Goal: Check status: Check status

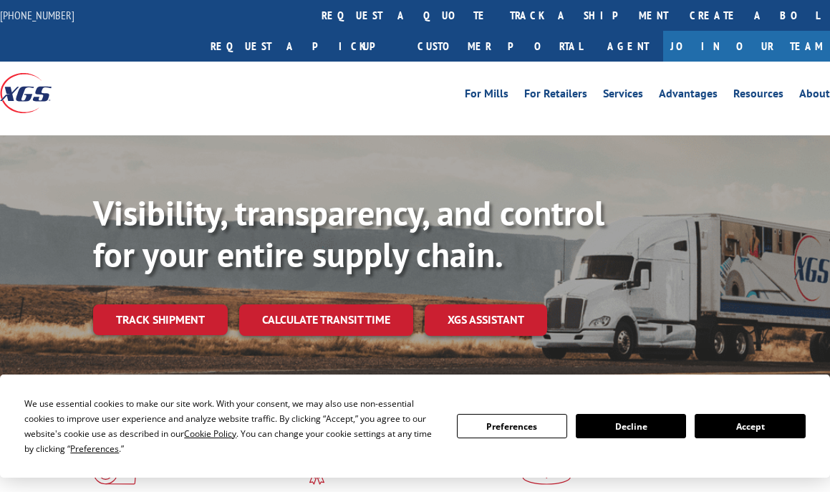
click at [188, 304] on link "Track shipment" at bounding box center [160, 319] width 135 height 30
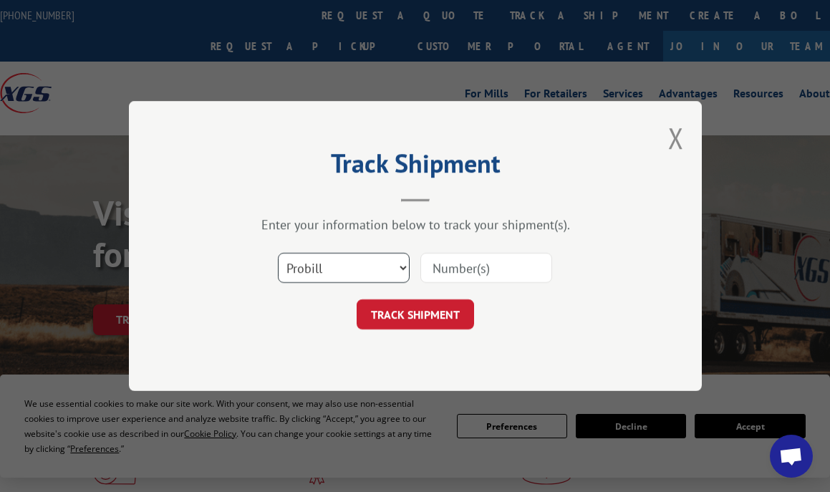
click at [318, 276] on select "Select category... Probill BOL PO" at bounding box center [344, 268] width 132 height 30
select select "bol"
click at [278, 253] on select "Select category... Probill BOL PO" at bounding box center [344, 268] width 132 height 30
click at [453, 283] on input at bounding box center [487, 268] width 132 height 30
paste input "528620601"
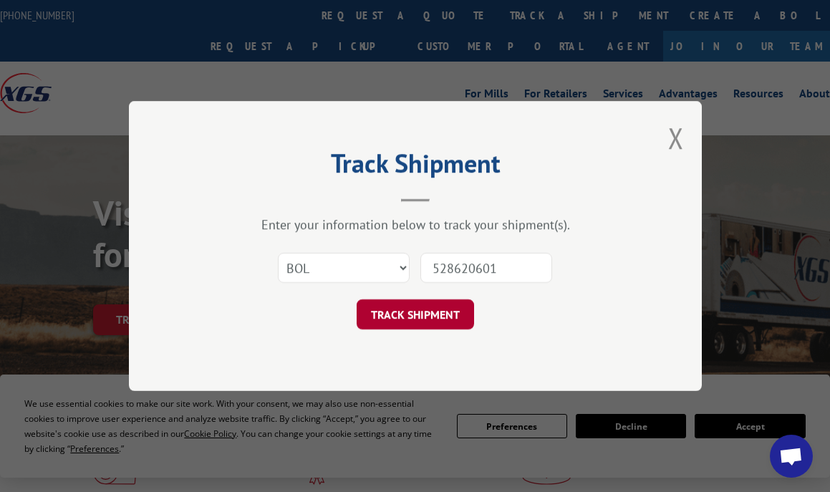
type input "528620601"
drag, startPoint x: 414, startPoint y: 316, endPoint x: 491, endPoint y: 340, distance: 80.4
click at [414, 316] on button "TRACK SHIPMENT" at bounding box center [415, 314] width 117 height 30
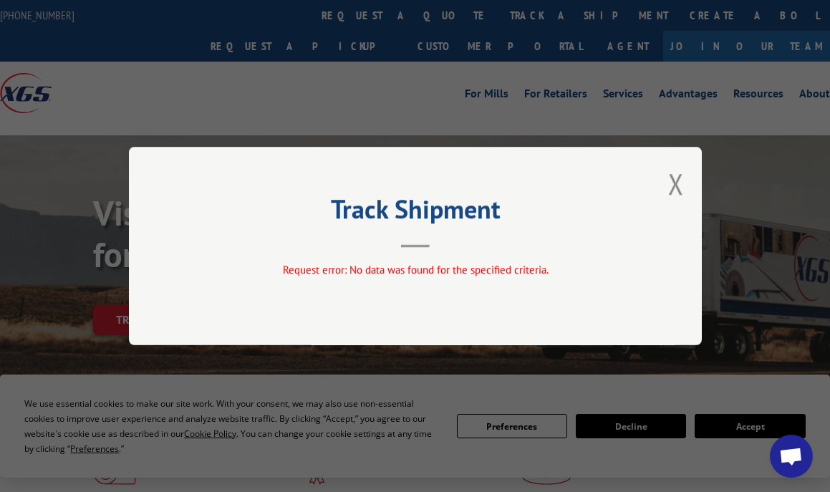
click at [689, 186] on div "Track Shipment Request error: No data was found for the specified criteria." at bounding box center [415, 246] width 573 height 198
click at [308, 198] on div "Track Shipment Request error: No data was found for the specified criteria." at bounding box center [415, 246] width 573 height 198
